Goal: Information Seeking & Learning: Learn about a topic

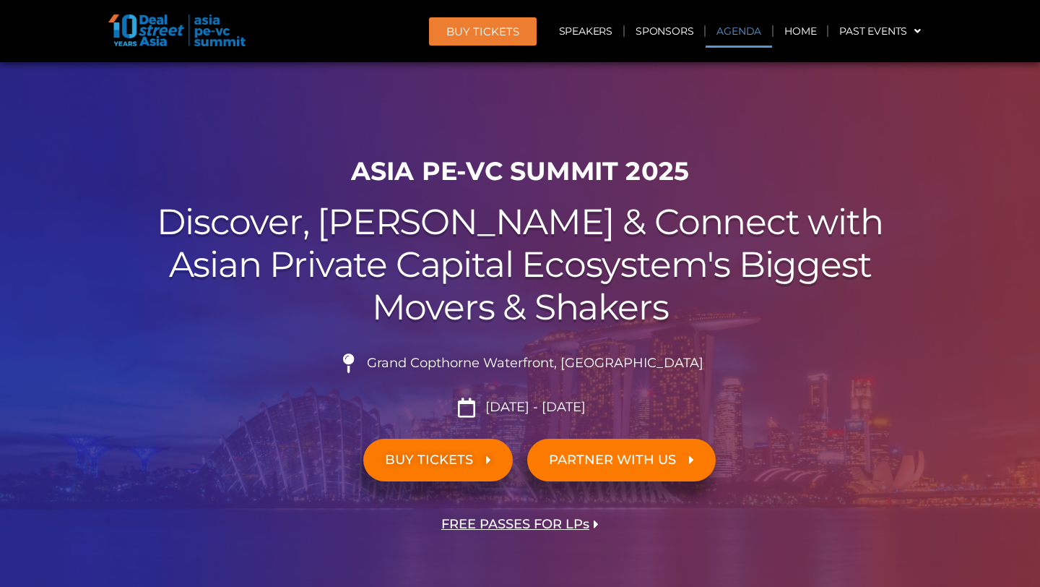
click at [731, 33] on link "Agenda" at bounding box center [739, 30] width 66 height 33
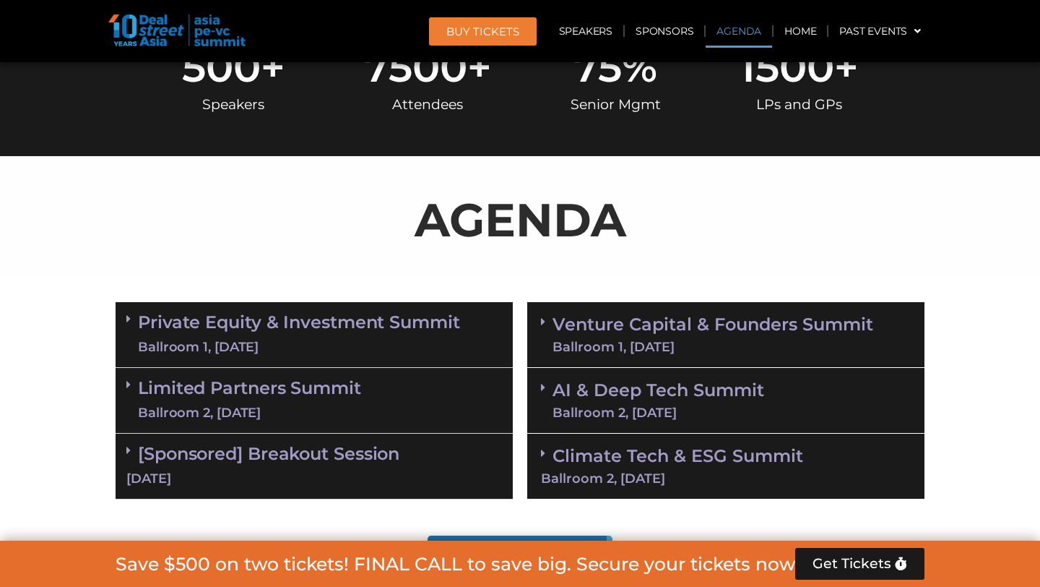
scroll to position [755, 0]
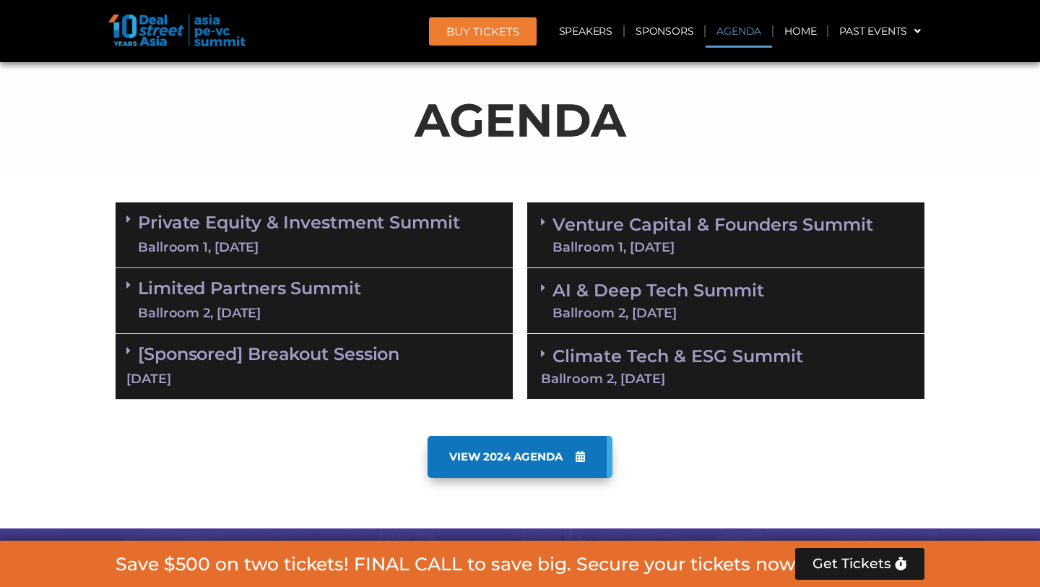
click at [287, 288] on link "Limited Partners [GEOGRAPHIC_DATA] 2, [DATE]" at bounding box center [249, 300] width 223 height 43
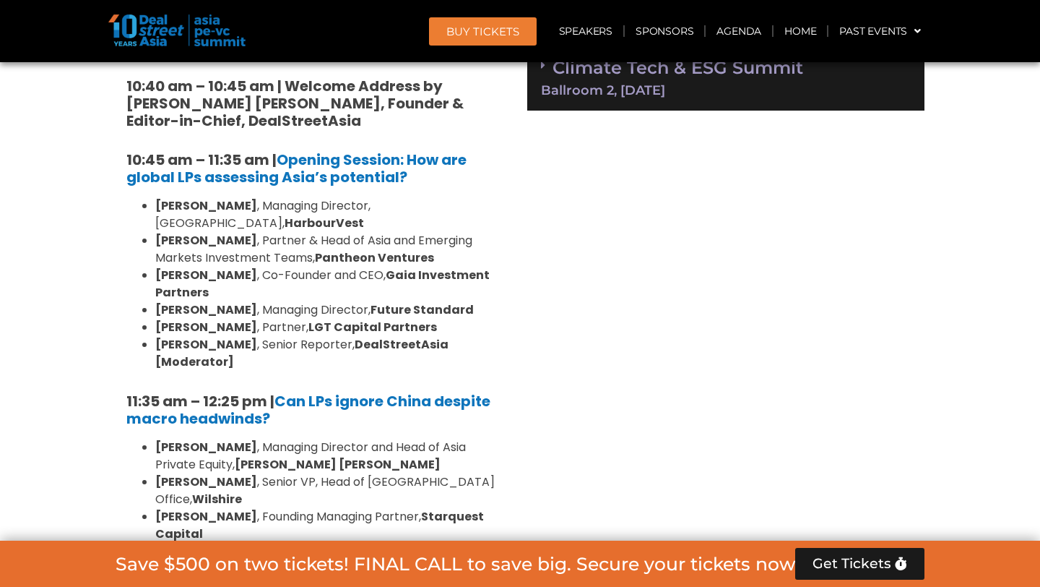
scroll to position [1044, 0]
drag, startPoint x: 155, startPoint y: 204, endPoint x: 224, endPoint y: 201, distance: 68.7
click at [224, 201] on li "[PERSON_NAME] , Managing Director, [GEOGRAPHIC_DATA], HarbourVest" at bounding box center [328, 214] width 347 height 35
click at [371, 301] on strong "Future Standard" at bounding box center [422, 309] width 103 height 17
drag, startPoint x: 155, startPoint y: 305, endPoint x: 221, endPoint y: 306, distance: 65.7
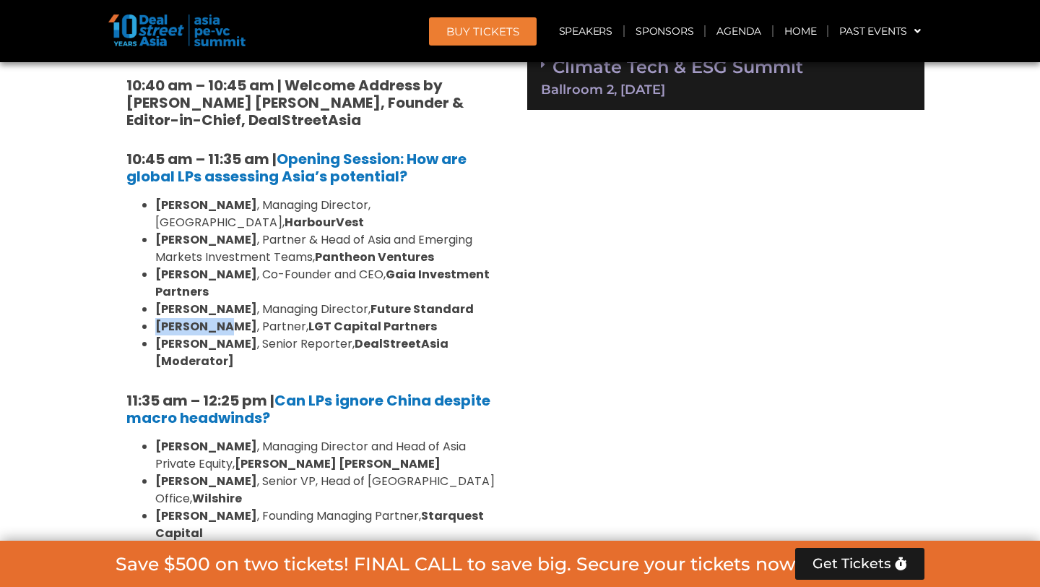
click at [222, 318] on b "[PERSON_NAME]" at bounding box center [206, 326] width 102 height 17
click at [243, 542] on li "[PERSON_NAME] , Partner, StepStone" at bounding box center [328, 550] width 347 height 17
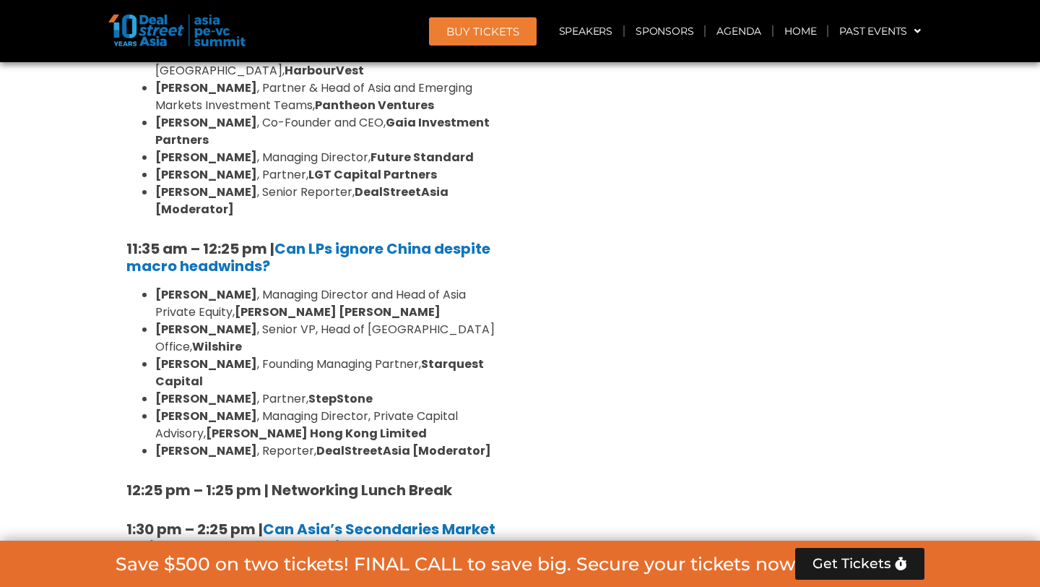
drag, startPoint x: 243, startPoint y: 489, endPoint x: 243, endPoint y: 585, distance: 96.1
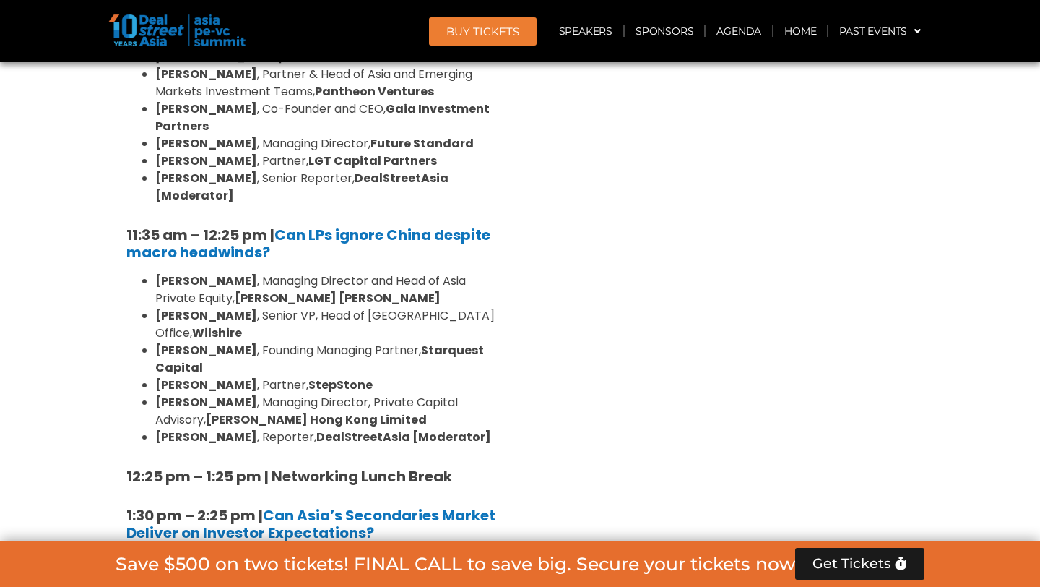
click at [254, 307] on li "[PERSON_NAME] , Senior VP, Head of [GEOGRAPHIC_DATA] Office, [GEOGRAPHIC_DATA]" at bounding box center [328, 324] width 347 height 35
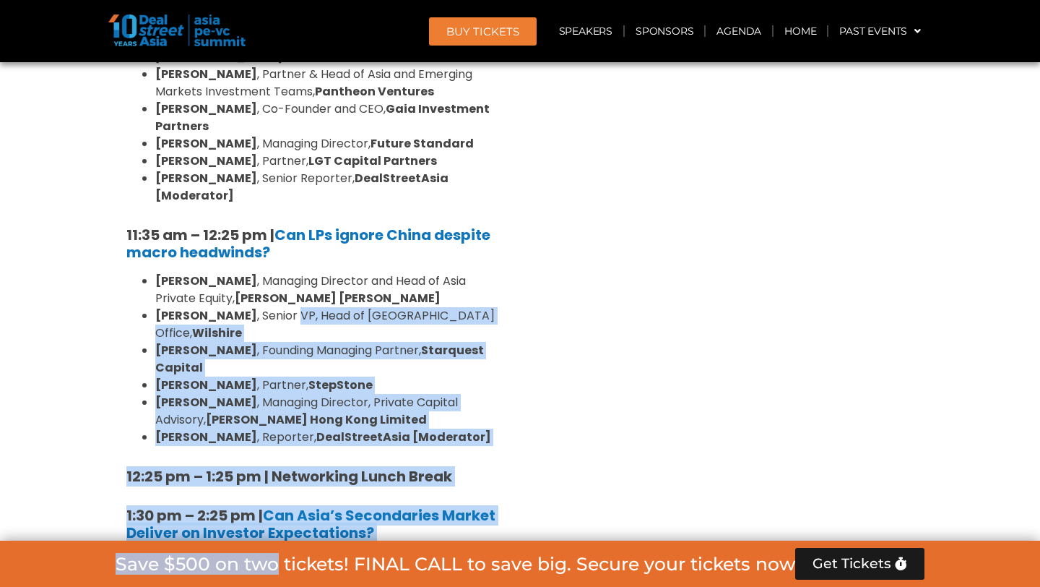
drag, startPoint x: 254, startPoint y: 287, endPoint x: 259, endPoint y: 553, distance: 266.7
click at [295, 505] on b "Can Asia’s Secondaries Market Deliver on Investor Expectations?" at bounding box center [310, 524] width 369 height 38
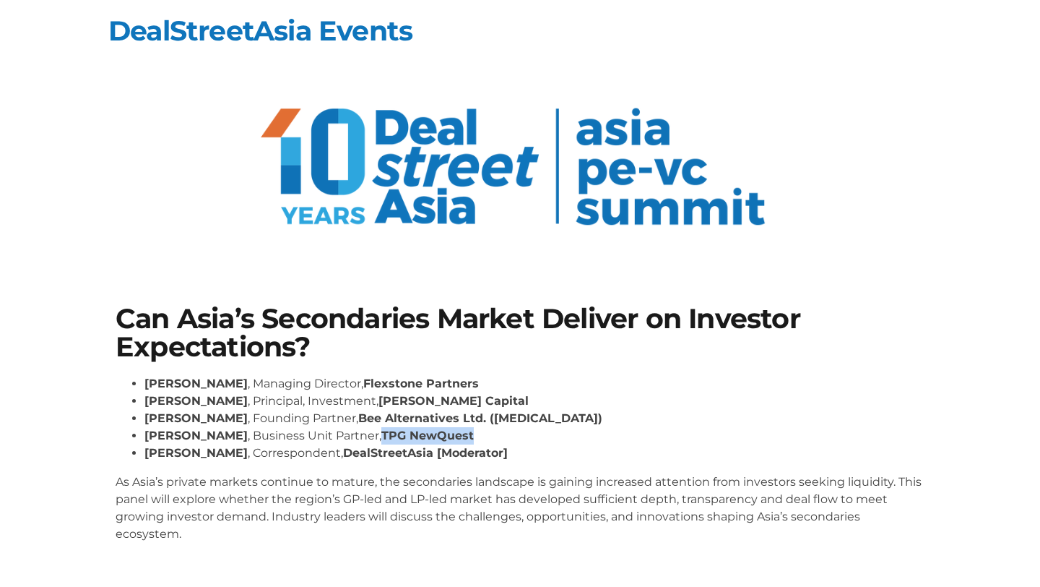
drag, startPoint x: 363, startPoint y: 435, endPoint x: 481, endPoint y: 436, distance: 117.8
click at [481, 436] on li "[PERSON_NAME] , Business Unit Partner, TPG NewQuest" at bounding box center [534, 435] width 780 height 17
copy strong "TPG NewQuest"
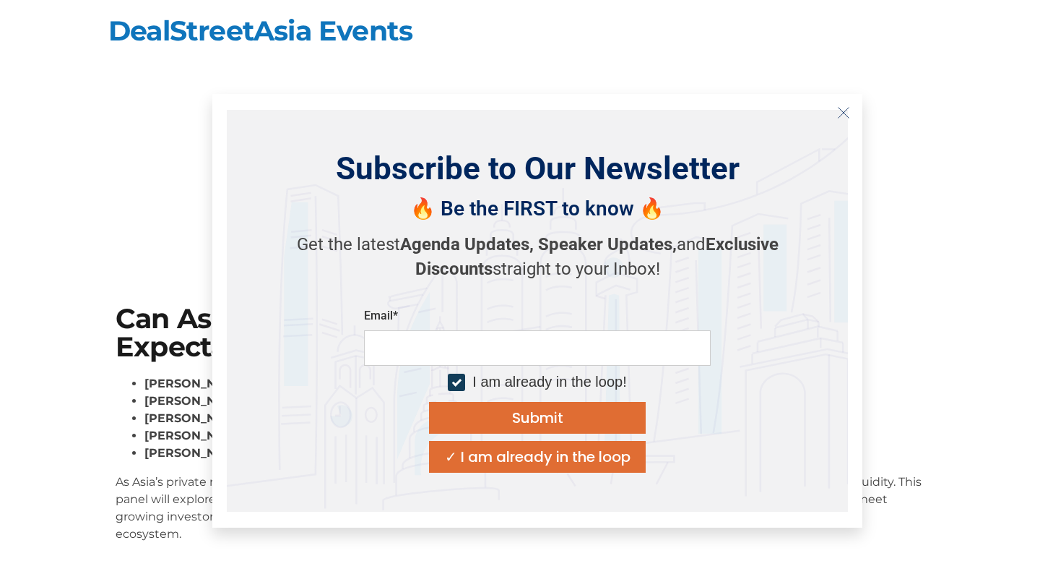
click at [840, 117] on icon "Close" at bounding box center [843, 112] width 13 height 13
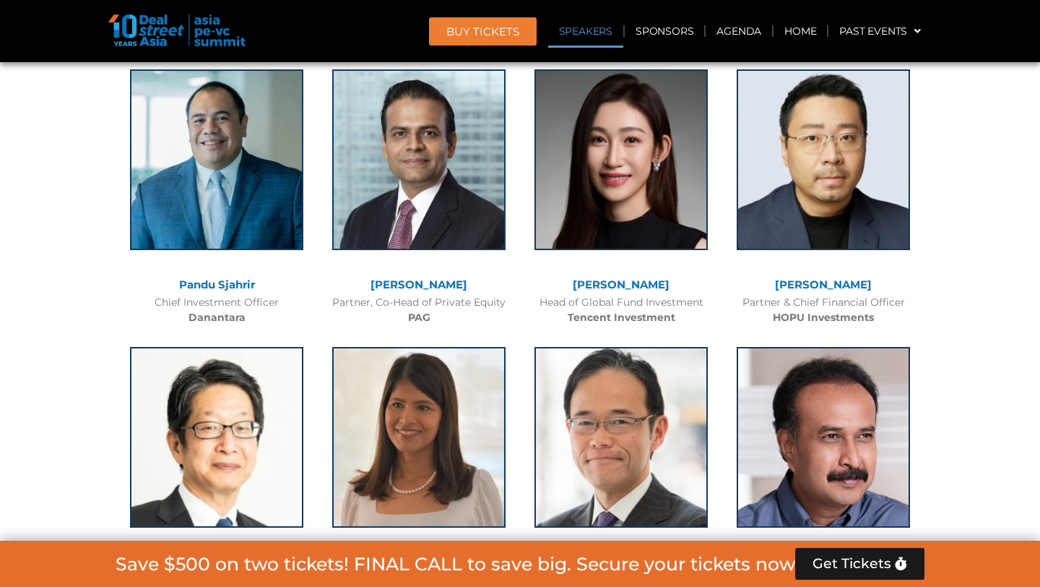
scroll to position [1730, 0]
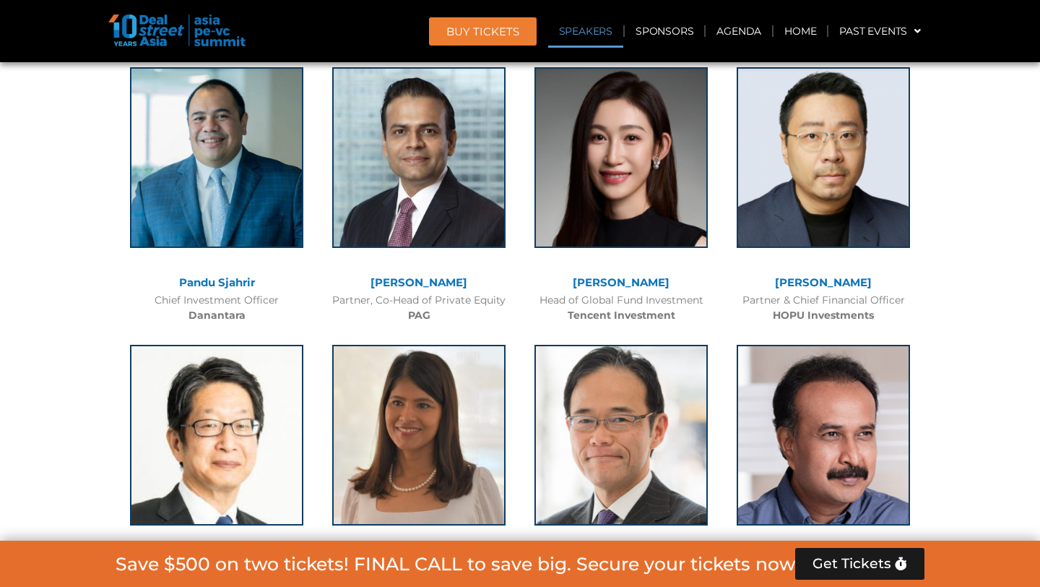
click at [636, 282] on link "[PERSON_NAME]" at bounding box center [621, 282] width 97 height 14
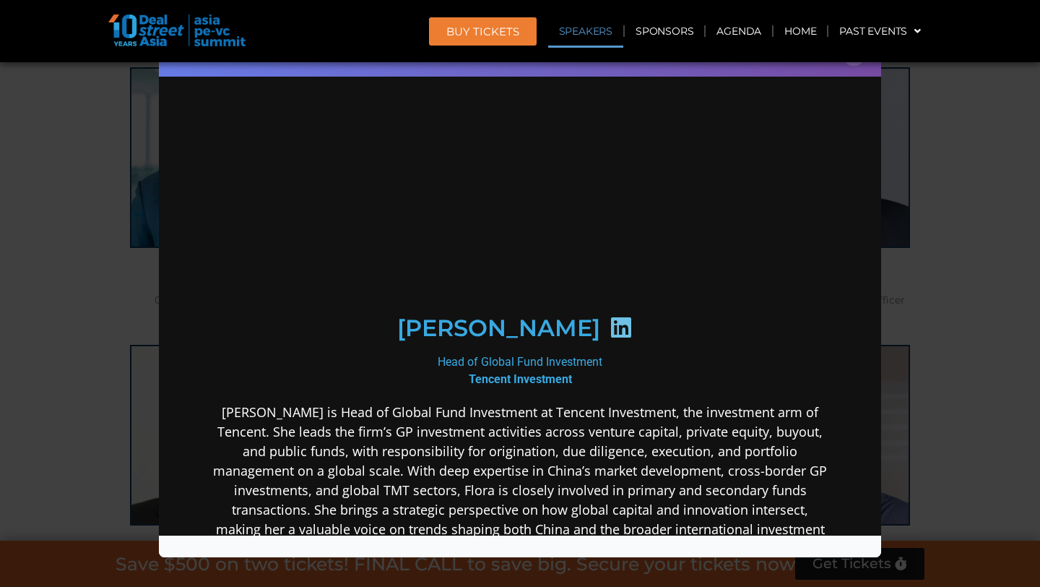
scroll to position [0, 0]
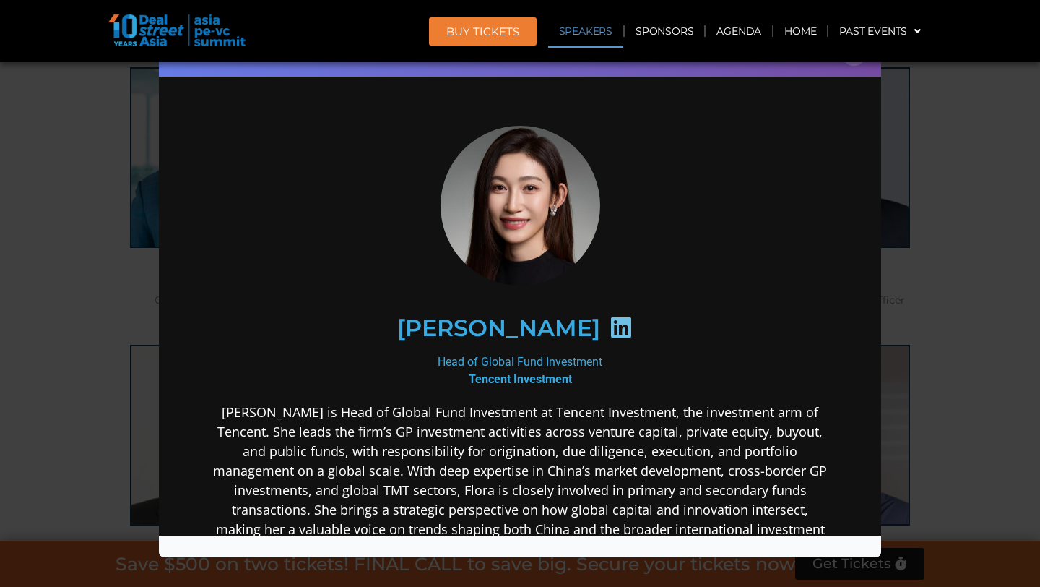
click at [610, 327] on icon at bounding box center [621, 326] width 23 height 23
drag, startPoint x: 449, startPoint y: 316, endPoint x: 497, endPoint y: 326, distance: 49.3
click at [499, 327] on h2 "[PERSON_NAME]" at bounding box center [498, 327] width 203 height 23
click at [945, 204] on div "Speaker Profile ×" at bounding box center [520, 293] width 1040 height 587
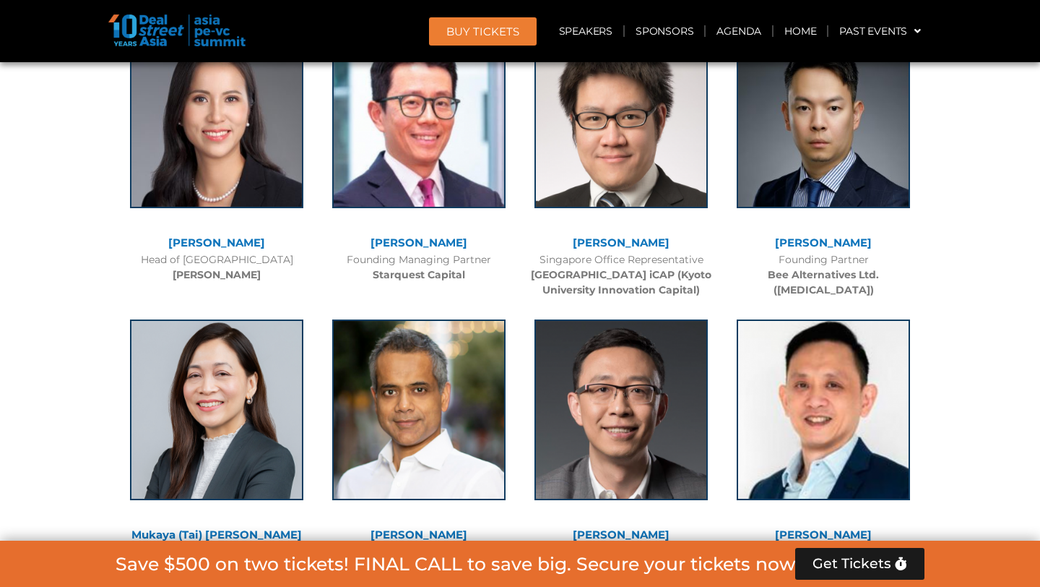
scroll to position [6119, 0]
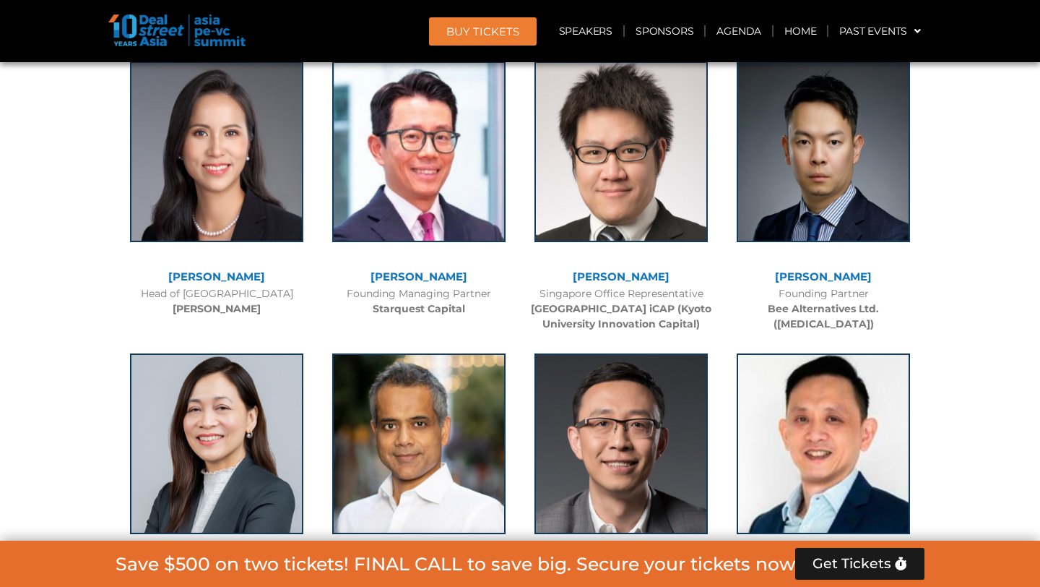
click at [620, 269] on link "[PERSON_NAME]" at bounding box center [621, 276] width 97 height 14
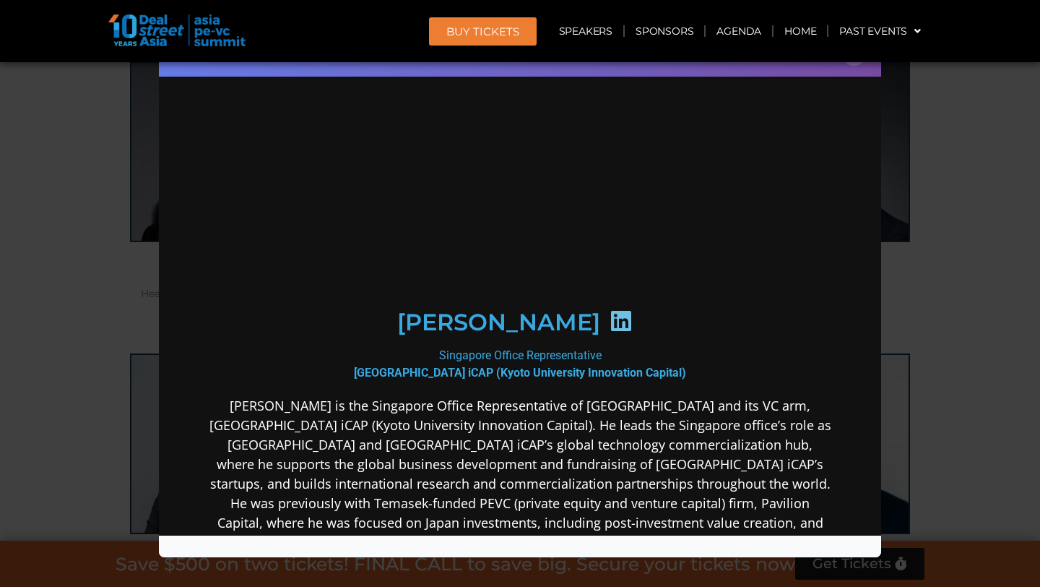
scroll to position [0, 0]
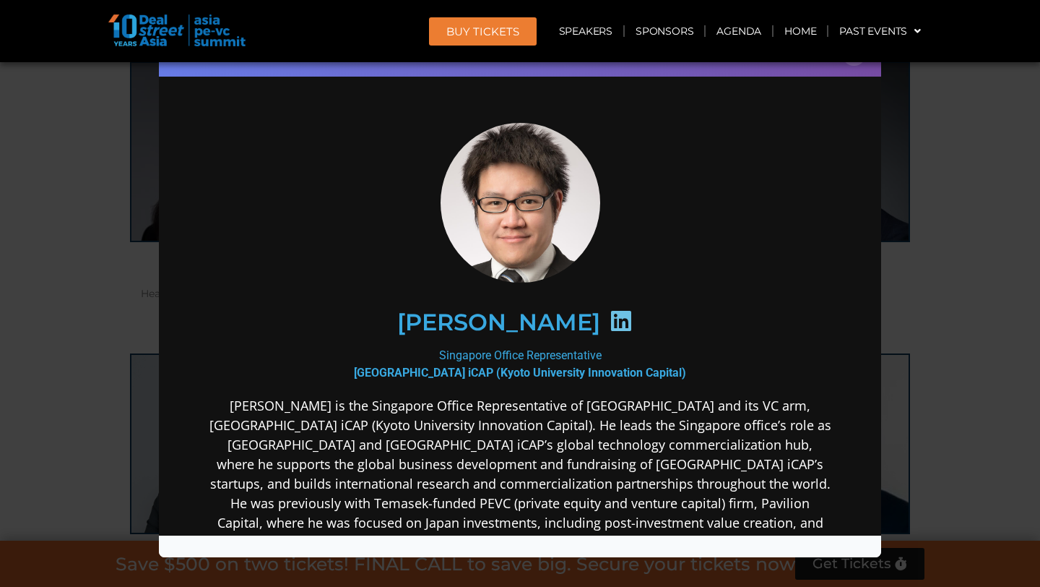
click at [453, 450] on p "Raymond Woo is the Singapore Office Representative of Kyoto University and its …" at bounding box center [520, 522] width 624 height 254
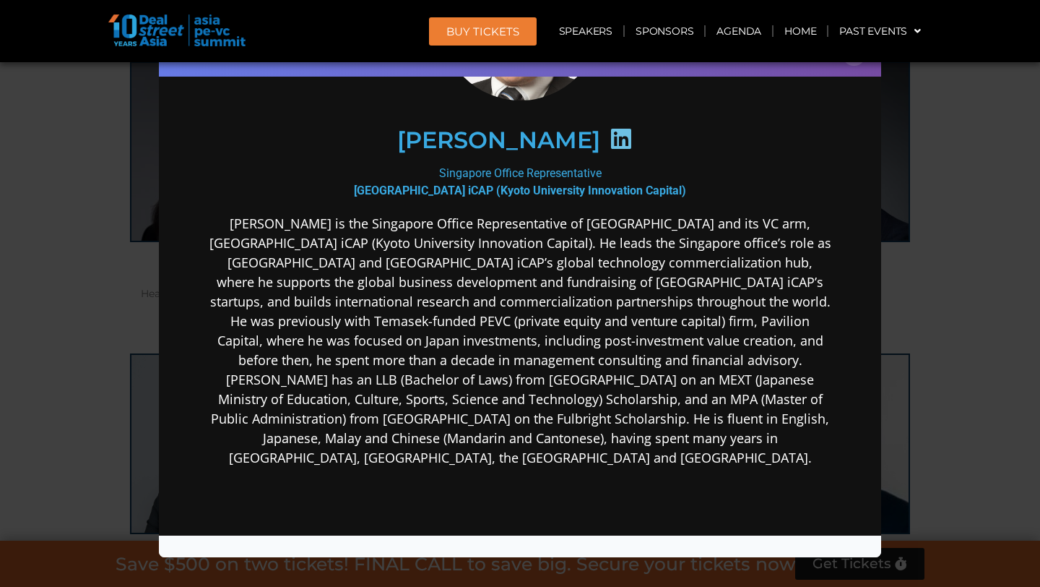
scroll to position [231, 0]
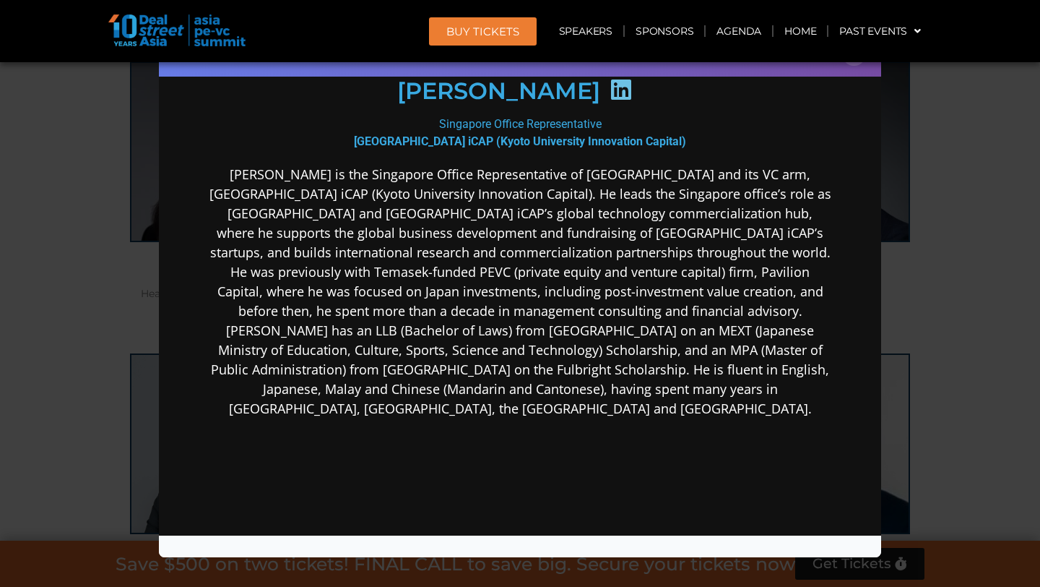
click at [857, 279] on div "Raymond Woo Singapore Office Representative Kyoto University & Kyoto iCAP (Kyot…" at bounding box center [520, 268] width 694 height 825
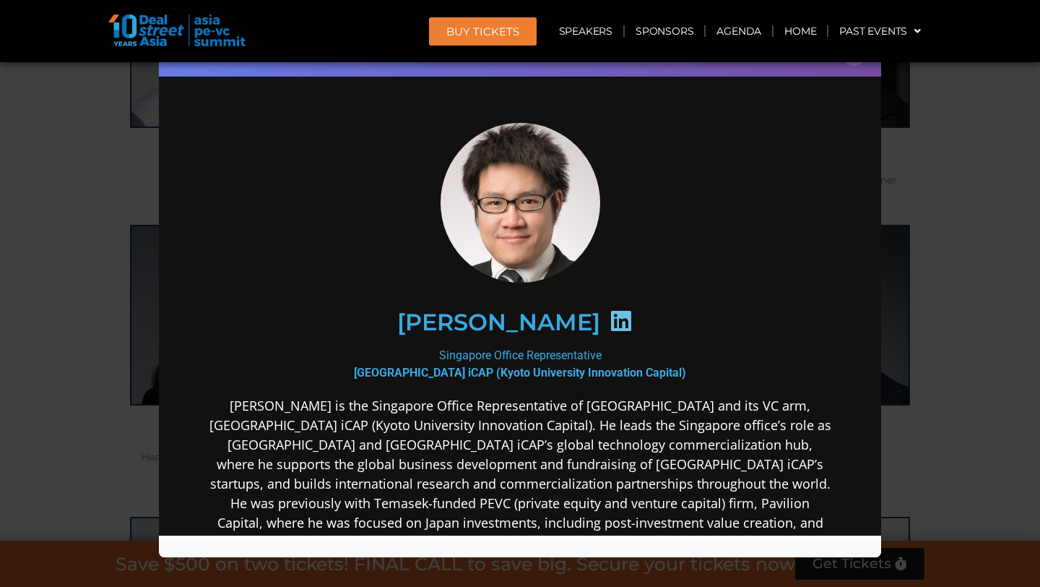
scroll to position [5946, 0]
click at [70, 202] on div "Speaker Profile ×" at bounding box center [520, 293] width 1040 height 587
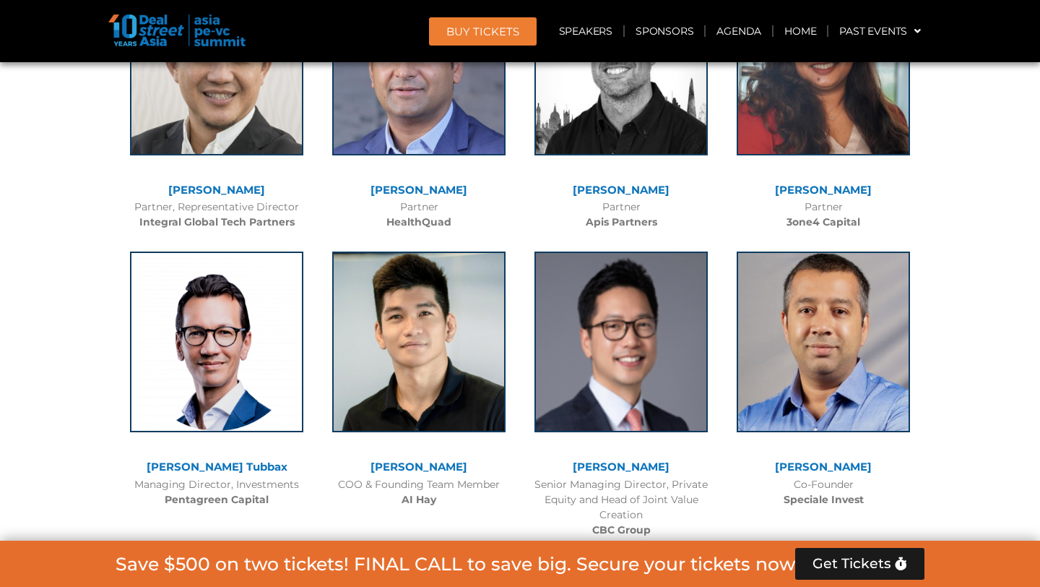
scroll to position [8894, 0]
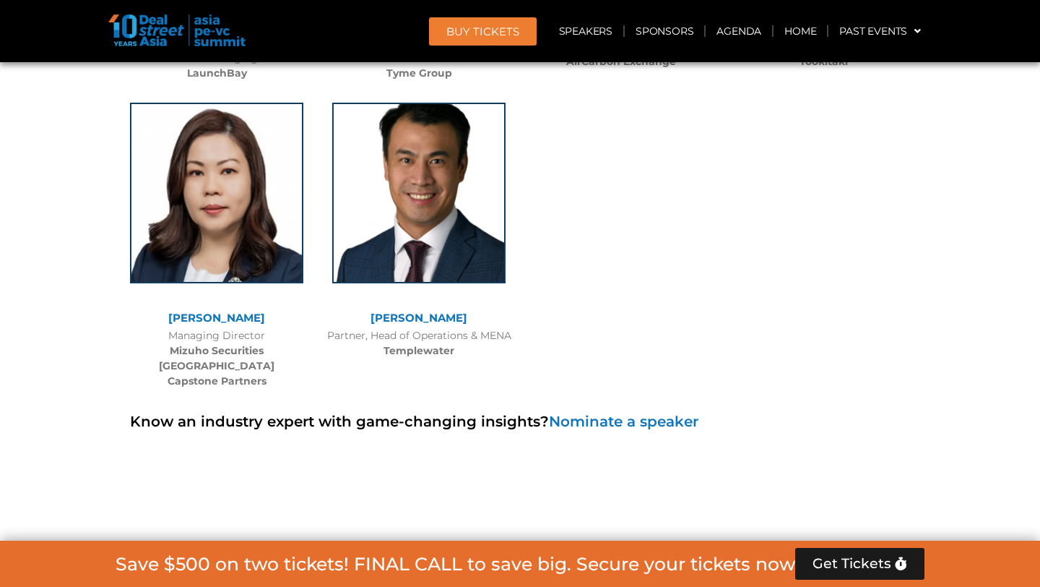
scroll to position [9992, 0]
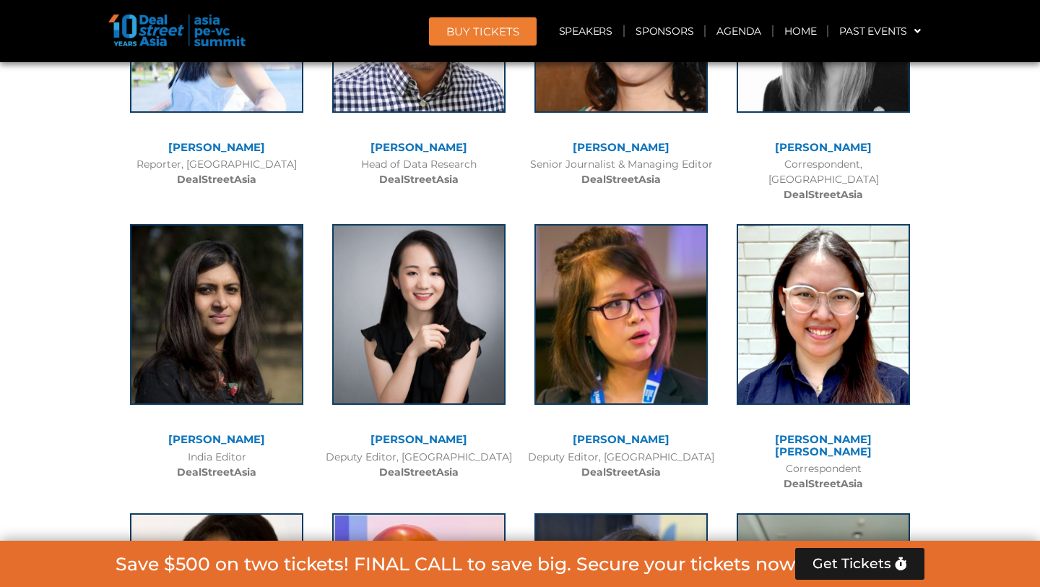
scroll to position [772, 0]
